Goal: Task Accomplishment & Management: Manage account settings

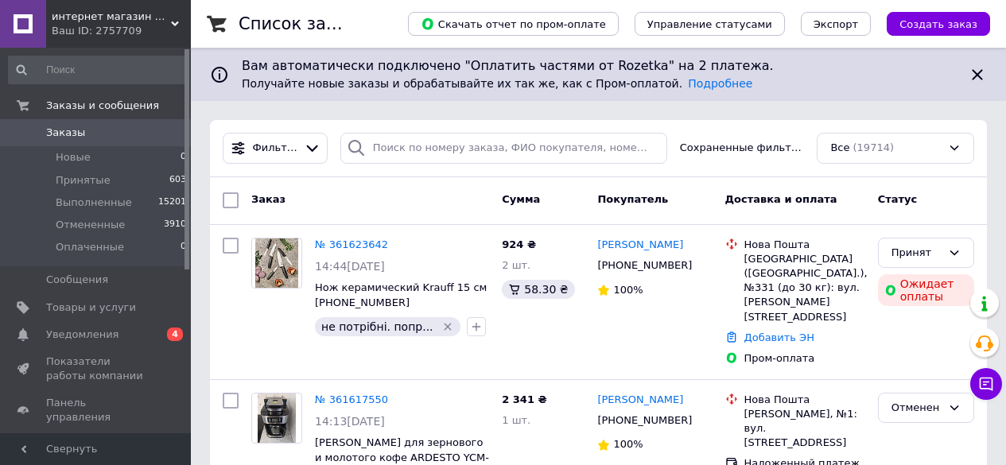
click at [62, 134] on span "Заказы" at bounding box center [65, 133] width 39 height 14
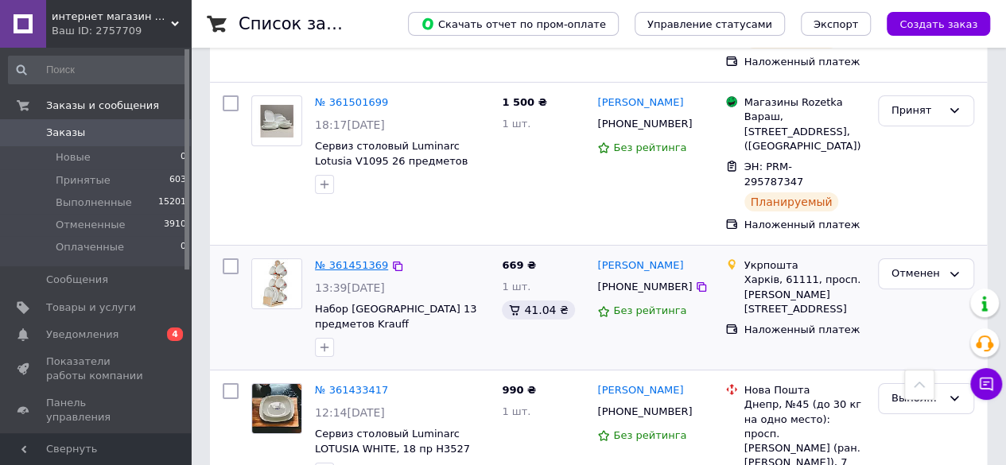
scroll to position [2386, 0]
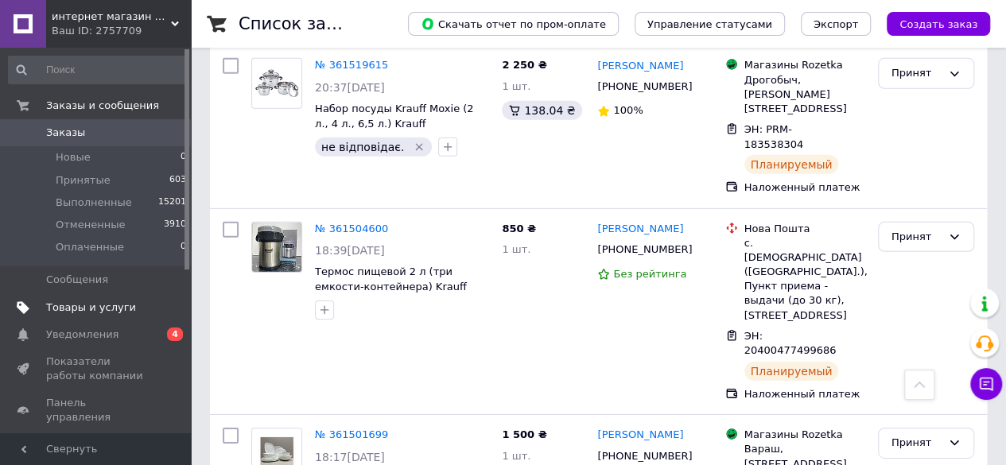
click at [101, 309] on span "Товары и услуги" at bounding box center [91, 308] width 90 height 14
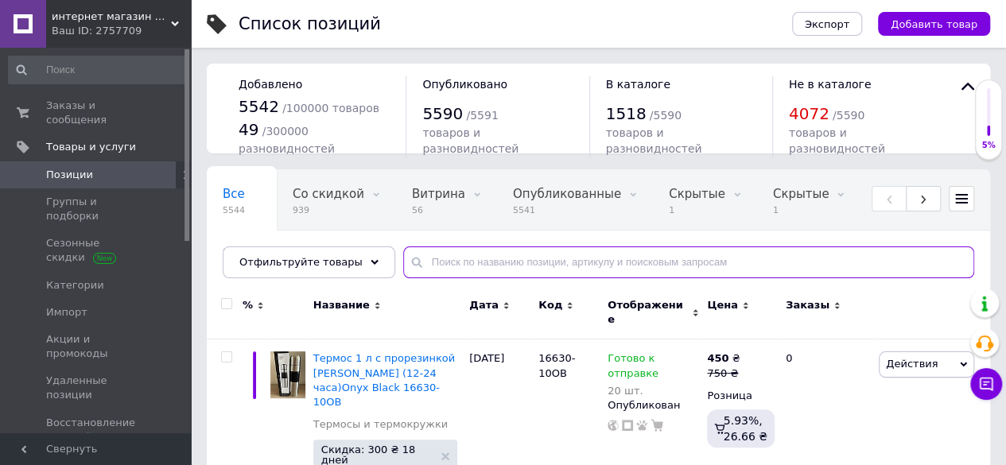
paste input "E865B"
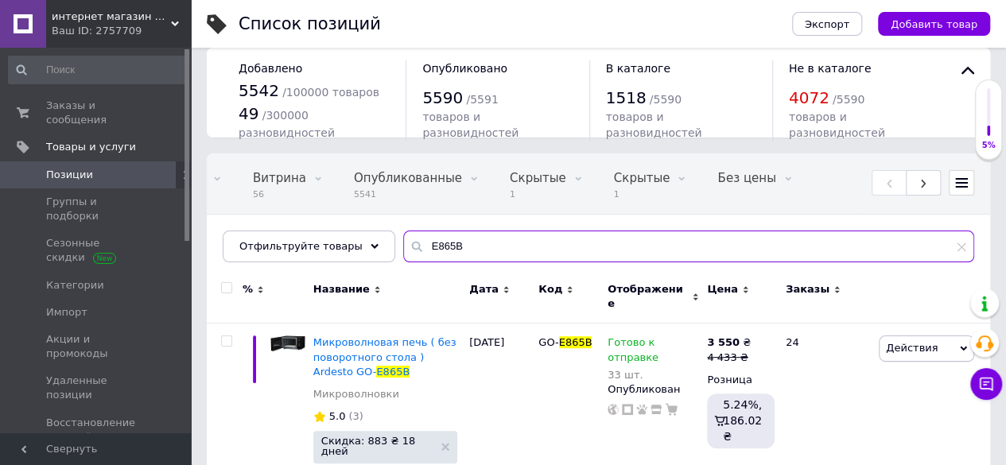
scroll to position [53, 0]
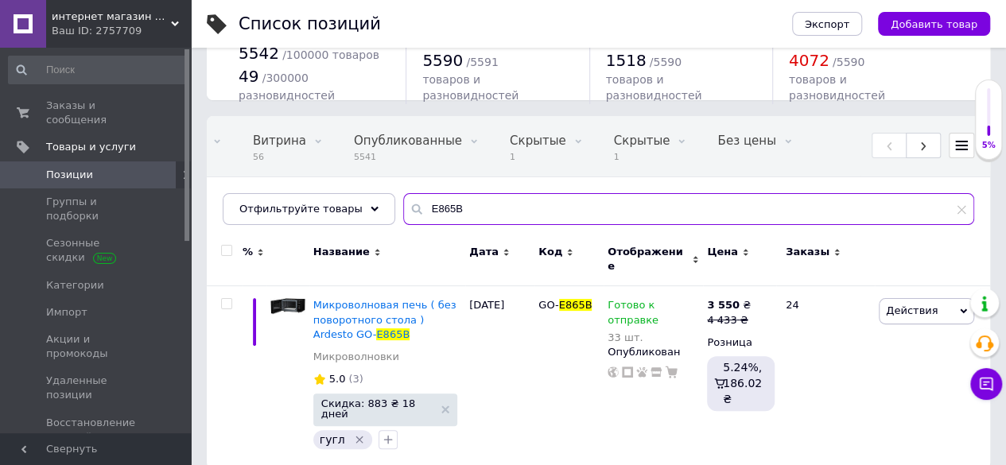
type input "E865B"
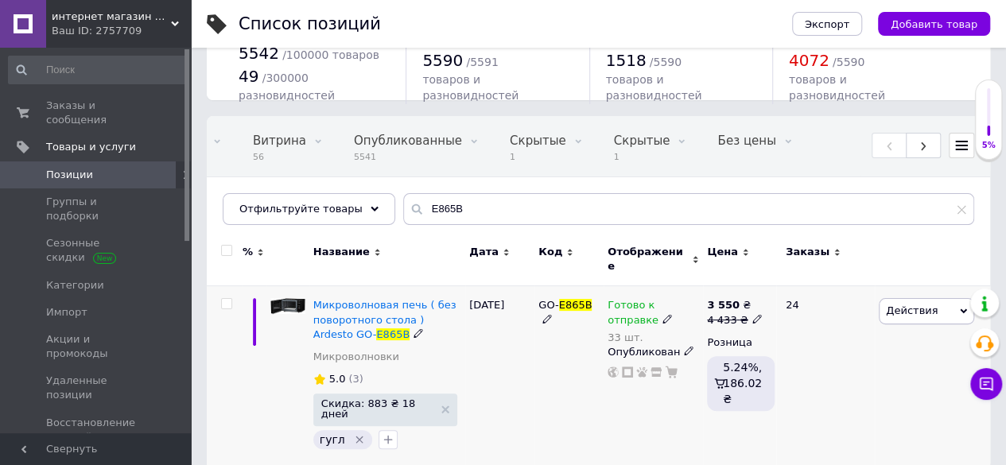
click at [356, 436] on icon "Удалить метку" at bounding box center [359, 439] width 7 height 7
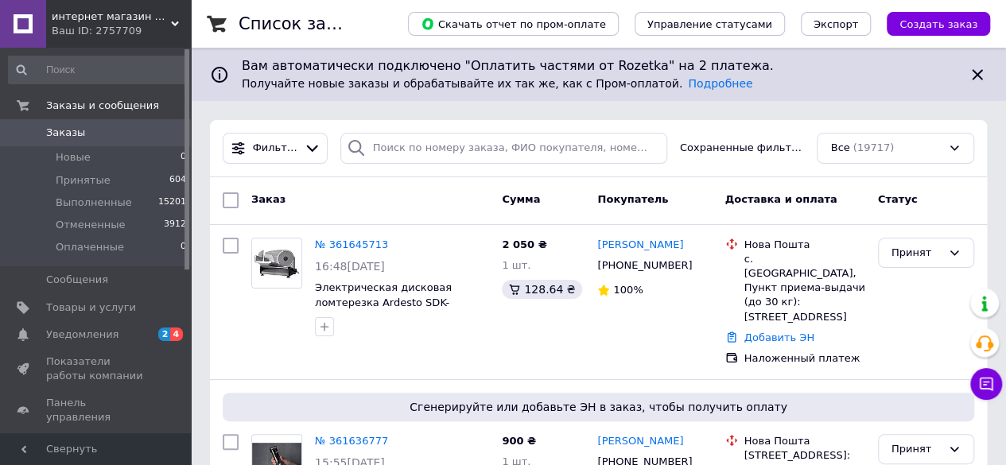
click at [70, 129] on span "Заказы" at bounding box center [65, 133] width 39 height 14
click at [87, 161] on li "Новые 0" at bounding box center [98, 157] width 196 height 22
